Goal: Obtain resource: Download file/media

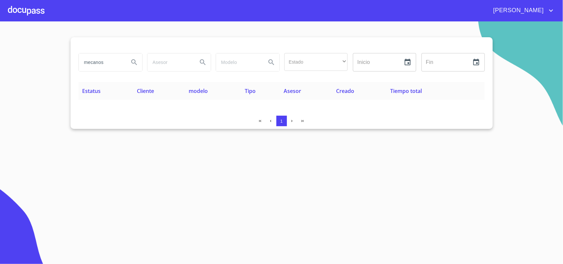
drag, startPoint x: 107, startPoint y: 60, endPoint x: 0, endPoint y: 25, distance: 112.1
click at [0, 25] on section "mecanos Estado ​ ​ Inicio ​ Fin ​ Estatus Cliente modelo Tipo Asesor Creado Tie…" at bounding box center [281, 142] width 563 height 243
type input "bc agro"
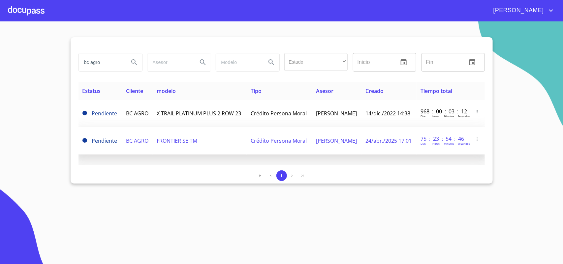
click at [132, 140] on span "BC AGRO" at bounding box center [137, 140] width 22 height 7
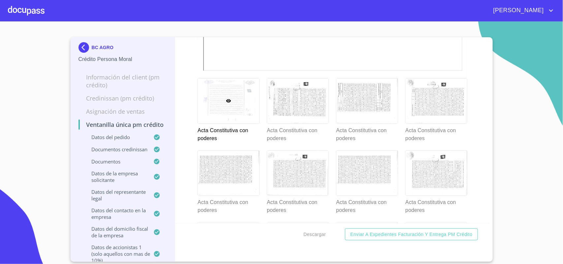
scroll to position [2448, 0]
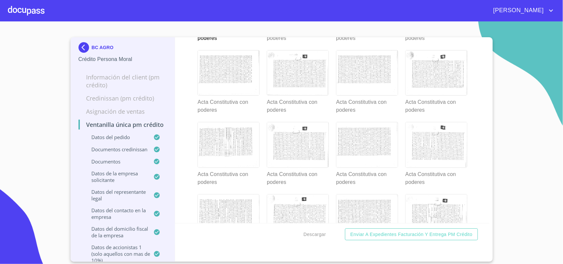
click at [281, 23] on div at bounding box center [297, 0] width 61 height 45
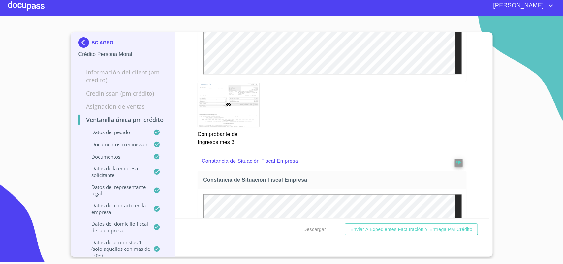
scroll to position [1633, 0]
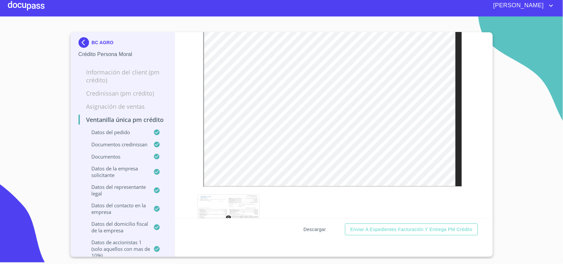
click at [319, 227] on span "Descargar" at bounding box center [314, 230] width 22 height 8
click at [86, 40] on img at bounding box center [84, 42] width 13 height 11
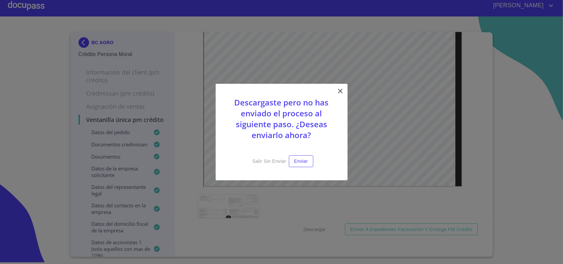
click at [341, 93] on icon at bounding box center [340, 91] width 8 height 8
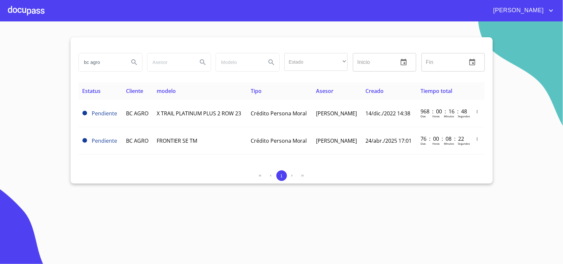
drag, startPoint x: 60, startPoint y: 54, endPoint x: 21, endPoint y: 54, distance: 38.9
click at [22, 54] on section "bc agro Estado ​ ​ Inicio ​ Fin ​ Estatus Cliente modelo Tipo Asesor Creado Tie…" at bounding box center [281, 142] width 563 height 243
type input "CUPROSA"
